Goal: Information Seeking & Learning: Learn about a topic

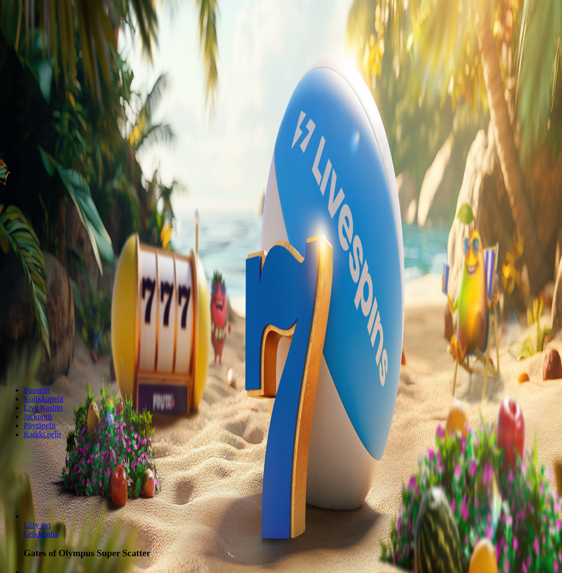
click at [50, 75] on span "Tarjoukset" at bounding box center [40, 71] width 33 height 8
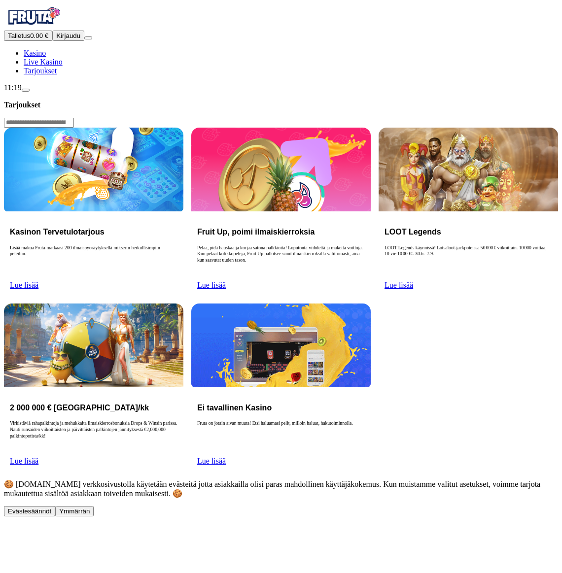
click at [90, 515] on span "Ymmärrän" at bounding box center [74, 511] width 31 height 7
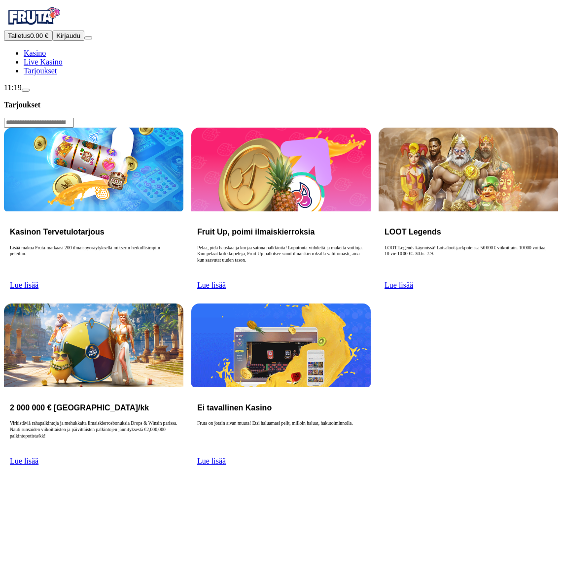
click at [38, 281] on span "Lue lisää" at bounding box center [24, 285] width 29 height 8
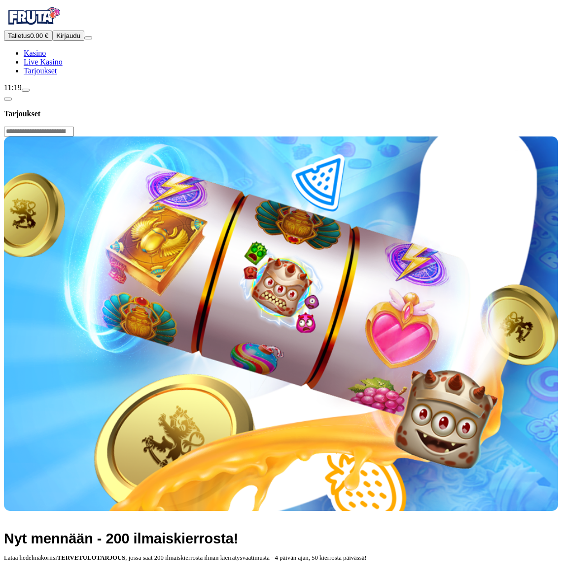
click at [178, 175] on img at bounding box center [281, 324] width 554 height 375
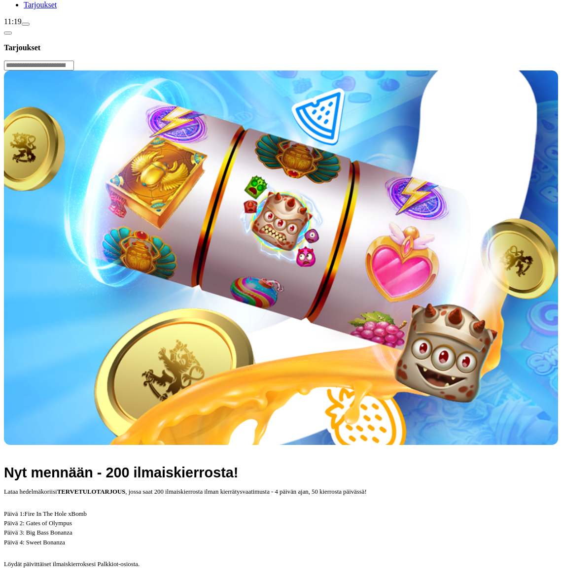
scroll to position [99, 0]
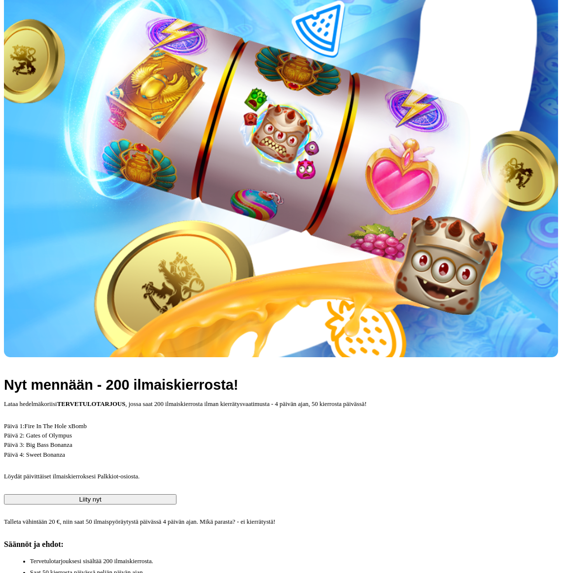
scroll to position [51, 0]
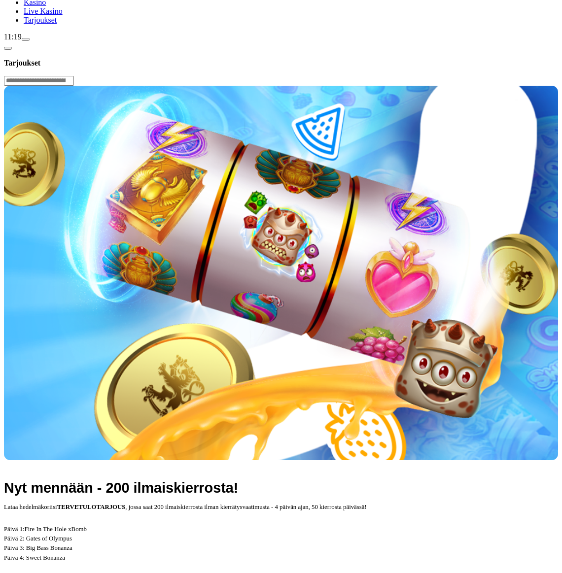
click at [299, 525] on p "Päivä 1: Fire In The Hole xBomb Päivä 2: Gates of Olympus Päivä 3: Big Bass Bon…" at bounding box center [281, 544] width 554 height 38
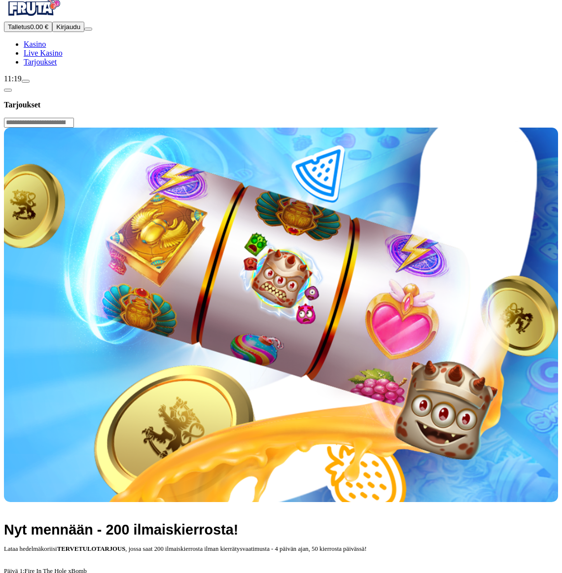
scroll to position [0, 0]
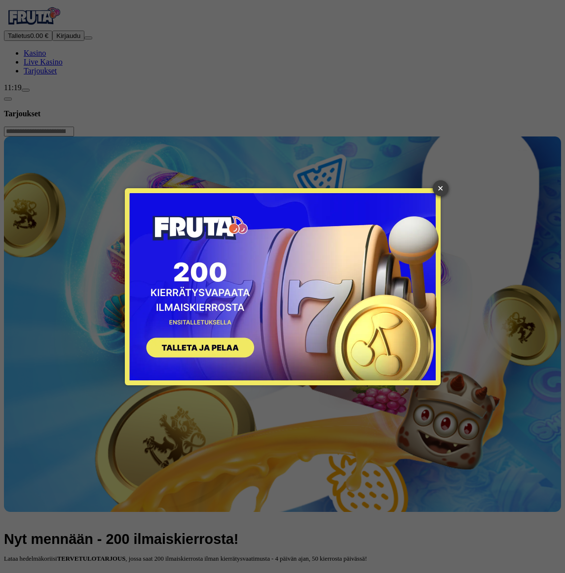
click at [436, 187] on link "×" at bounding box center [440, 188] width 16 height 16
